Goal: Find specific page/section: Find specific page/section

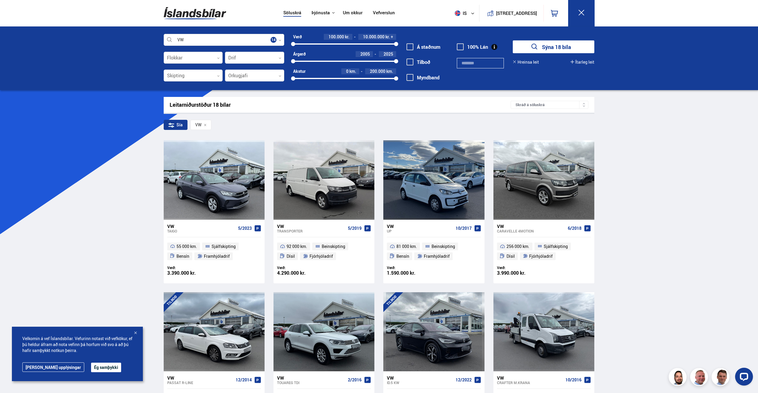
click at [216, 60] on div at bounding box center [193, 58] width 59 height 12
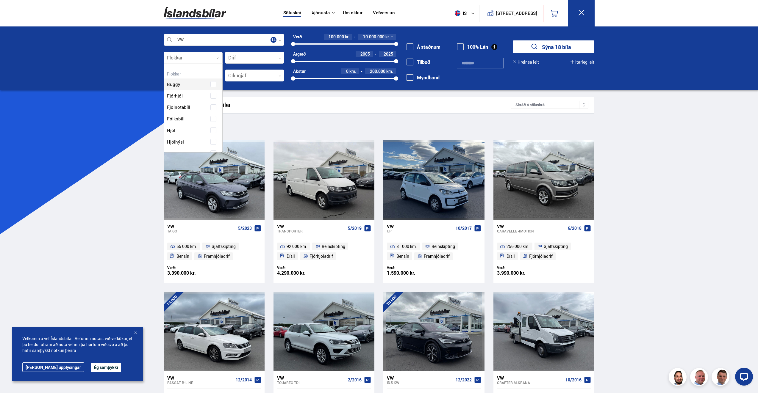
scroll to position [89, 57]
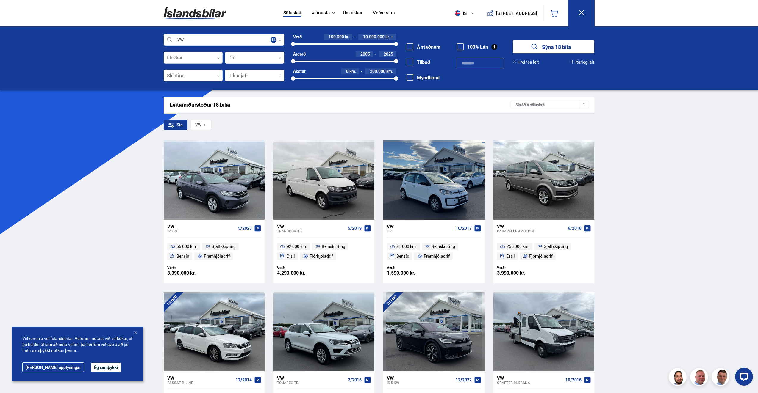
click at [218, 57] on div at bounding box center [193, 58] width 59 height 12
click at [272, 57] on div at bounding box center [254, 58] width 59 height 12
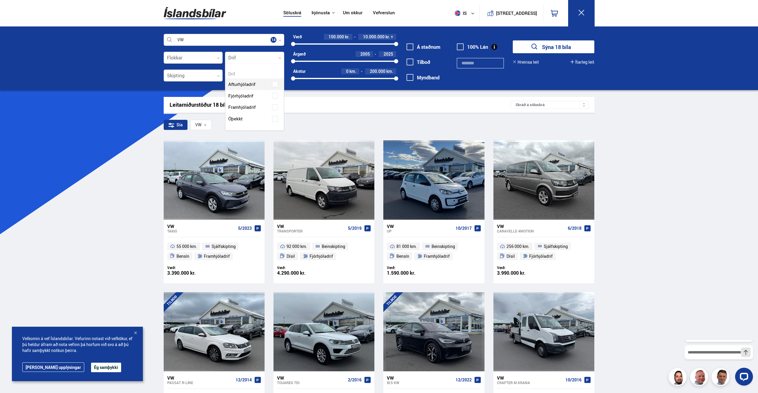
scroll to position [67, 58]
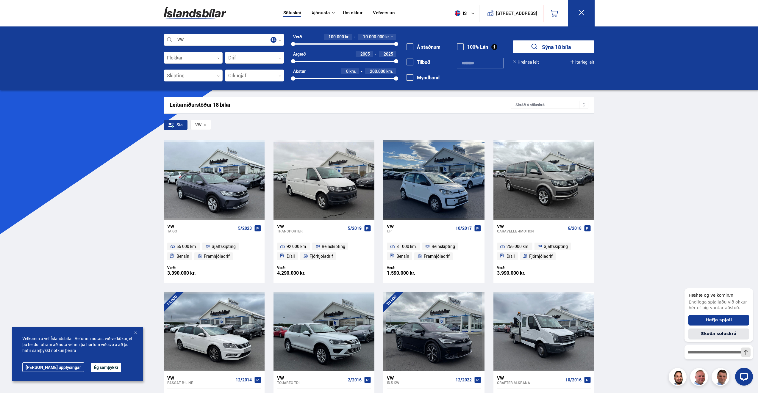
click at [272, 57] on div at bounding box center [254, 58] width 59 height 12
click at [261, 38] on div at bounding box center [224, 40] width 120 height 12
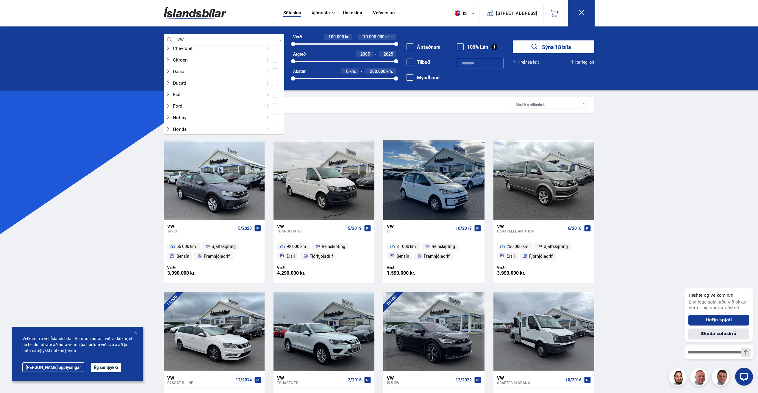
scroll to position [0, 0]
click at [220, 63] on input at bounding box center [222, 61] width 111 height 12
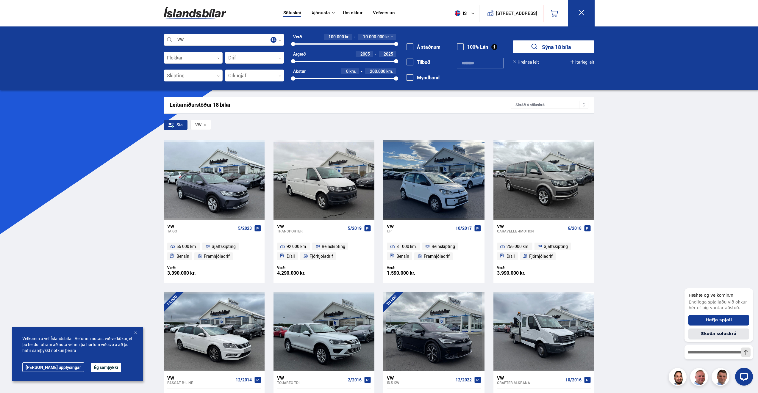
click at [278, 39] on icon at bounding box center [279, 40] width 3 height 3
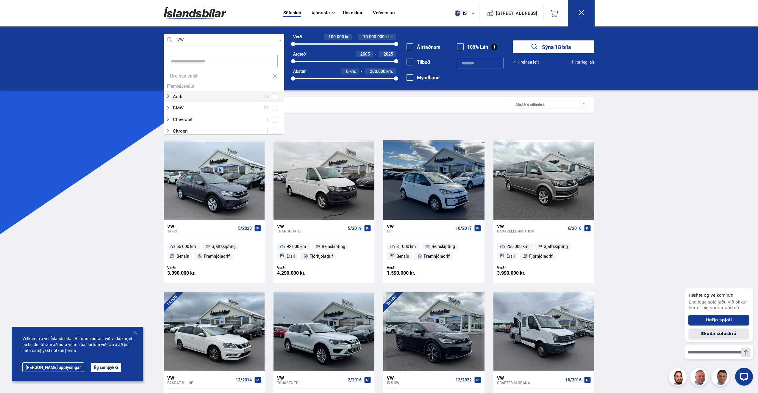
scroll to position [89, 119]
type input "**"
